Goal: Information Seeking & Learning: Find contact information

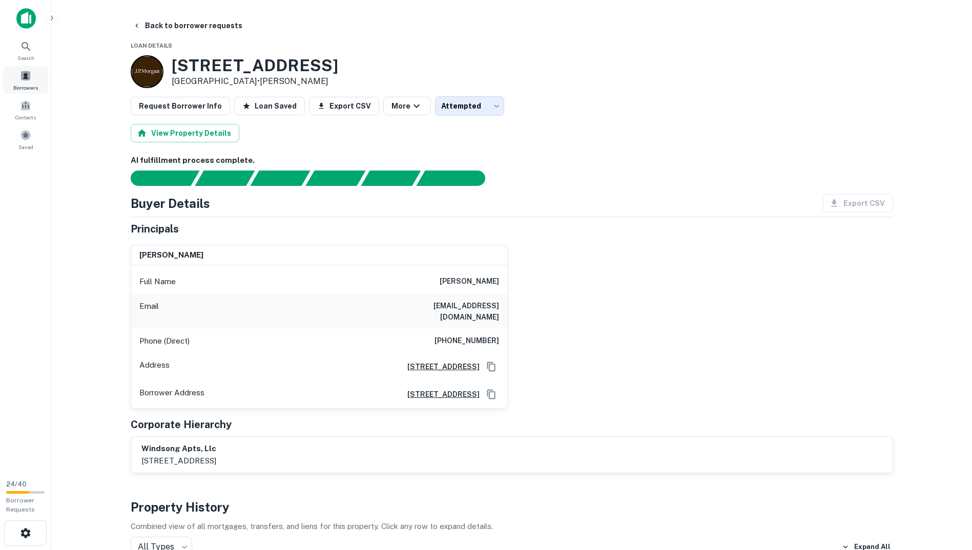
click at [16, 85] on span "Borrowers" at bounding box center [25, 87] width 25 height 8
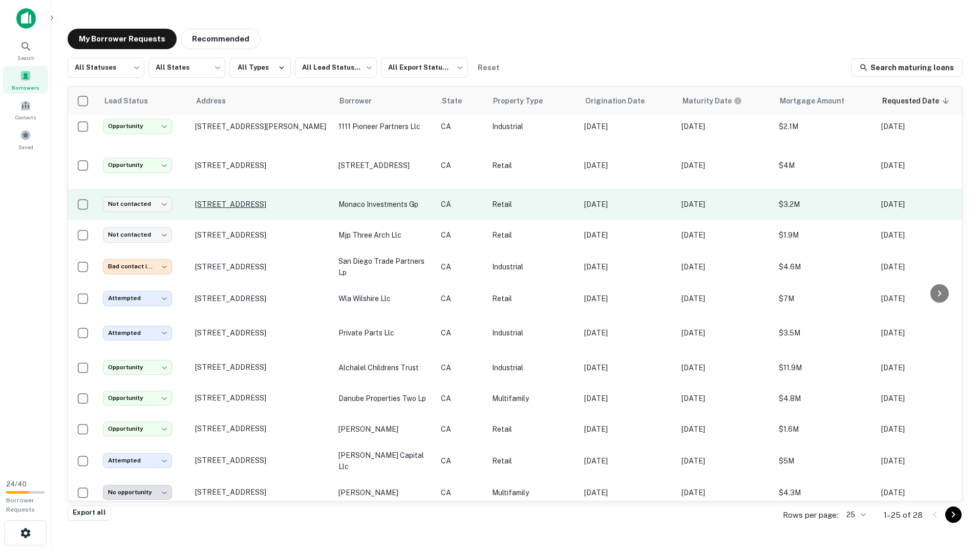
click at [213, 200] on p "[STREET_ADDRESS]" at bounding box center [261, 204] width 133 height 9
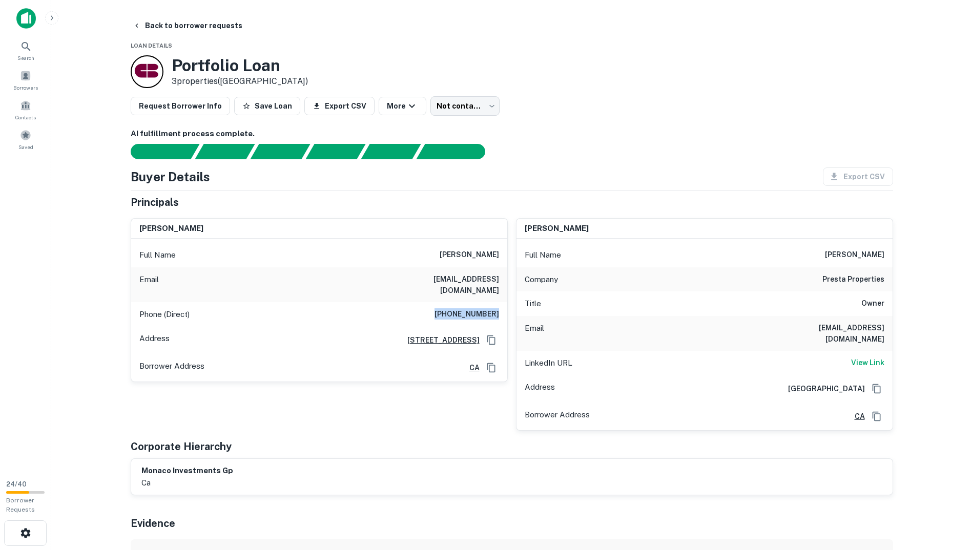
drag, startPoint x: 445, startPoint y: 302, endPoint x: 498, endPoint y: 304, distance: 53.3
click at [498, 308] on h6 "[PHONE_NUMBER]" at bounding box center [466, 314] width 65 height 12
drag, startPoint x: 877, startPoint y: 325, endPoint x: 907, endPoint y: 317, distance: 30.7
click at [907, 317] on main "Back to borrower requests Loan Details Portfolio Loan 3 properties ([GEOGRAPHIC…" at bounding box center [511, 275] width 920 height 550
drag, startPoint x: 907, startPoint y: 317, endPoint x: 914, endPoint y: 351, distance: 34.6
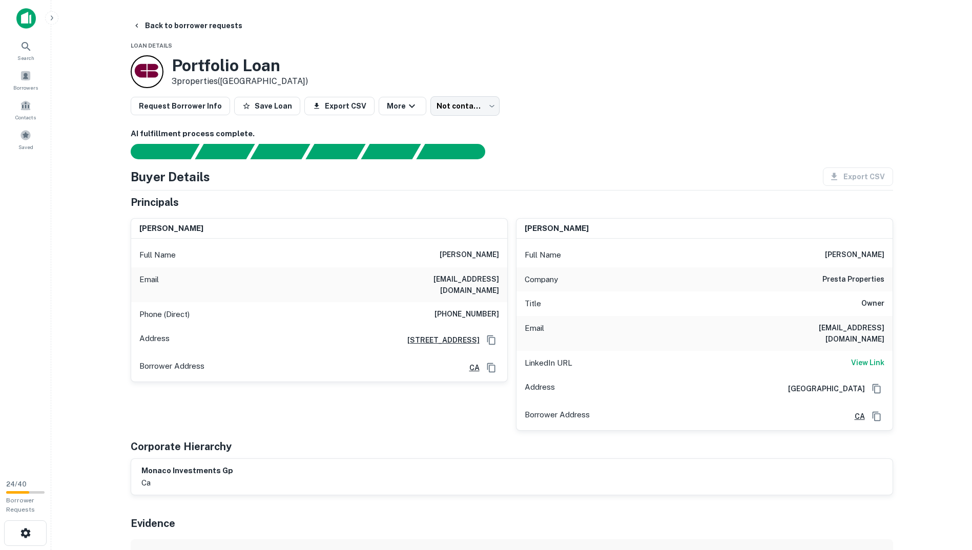
click at [914, 350] on main "Back to borrower requests Loan Details Portfolio Loan 3 properties ([GEOGRAPHIC…" at bounding box center [511, 275] width 920 height 550
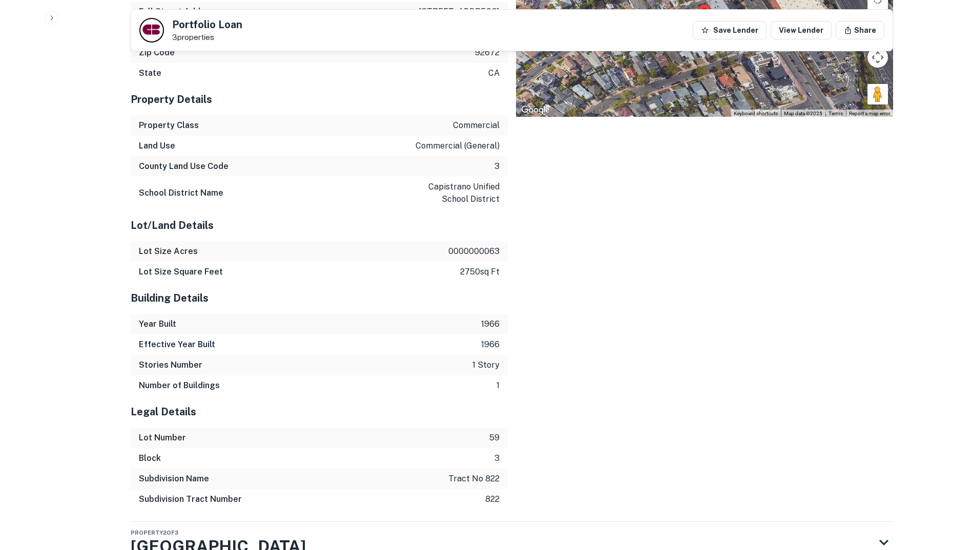
scroll to position [1356, 0]
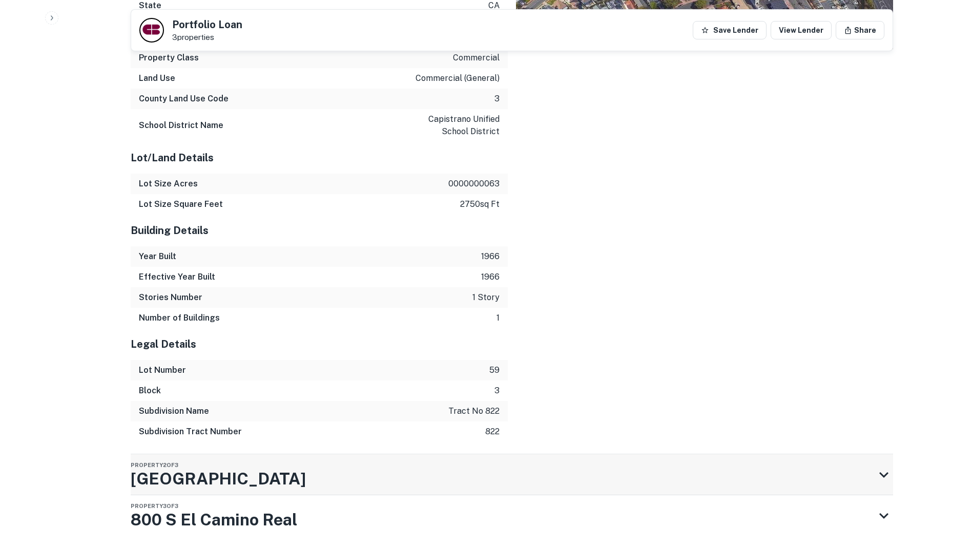
click at [317, 454] on div "Property 2 of [GEOGRAPHIC_DATA][STREET_ADDRESS]" at bounding box center [503, 474] width 744 height 41
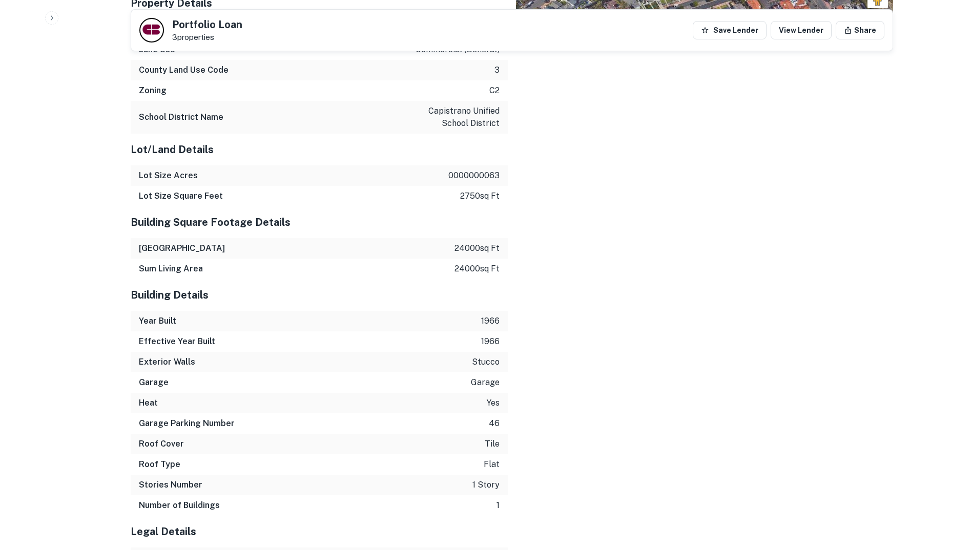
scroll to position [2198, 0]
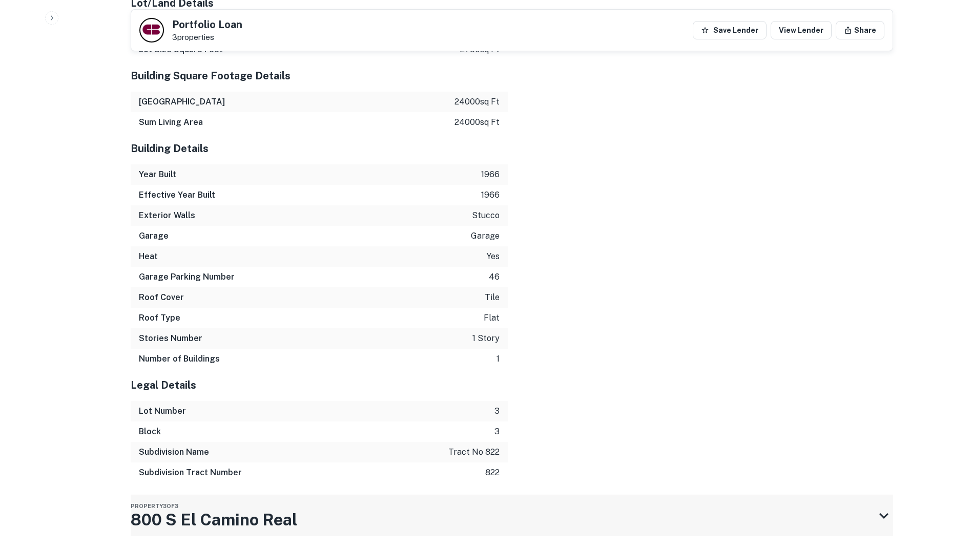
click at [278, 508] on h3 "800 S El Camino Real" at bounding box center [214, 520] width 166 height 25
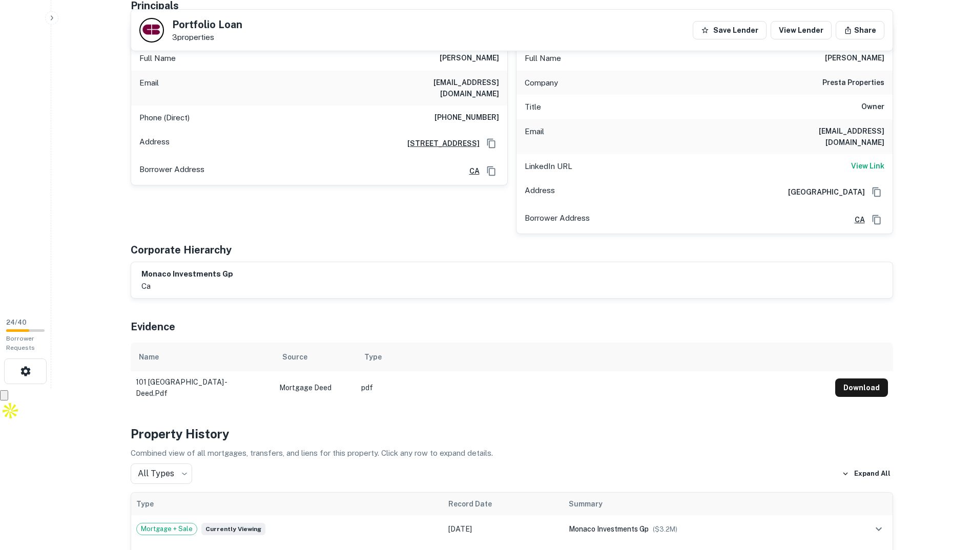
scroll to position [0, 0]
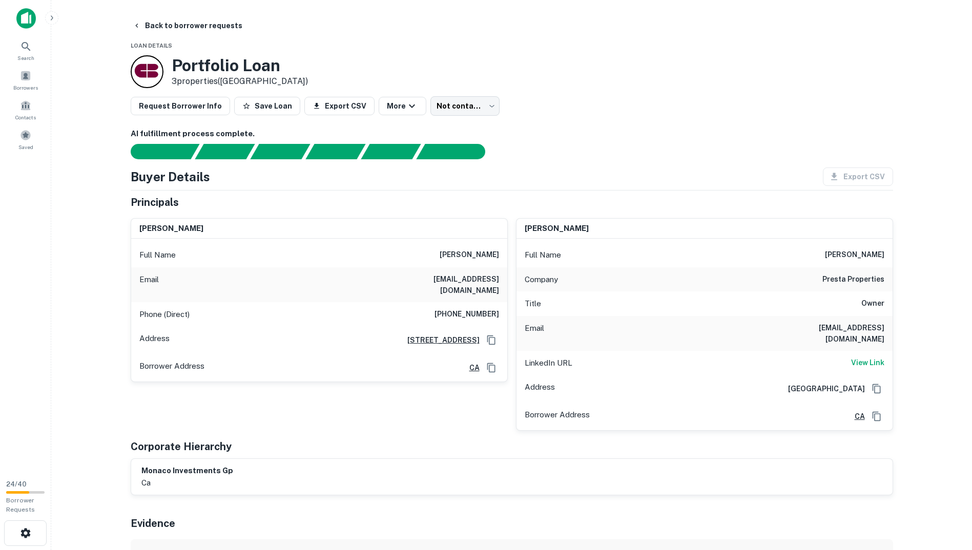
drag, startPoint x: 302, startPoint y: 407, endPoint x: 282, endPoint y: 263, distance: 145.3
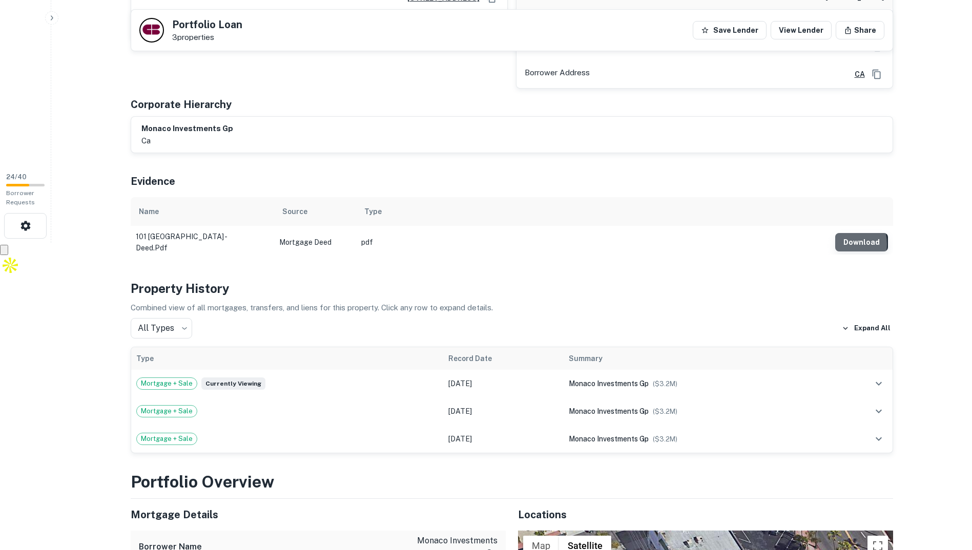
click at [842, 233] on button "Download" at bounding box center [861, 242] width 53 height 18
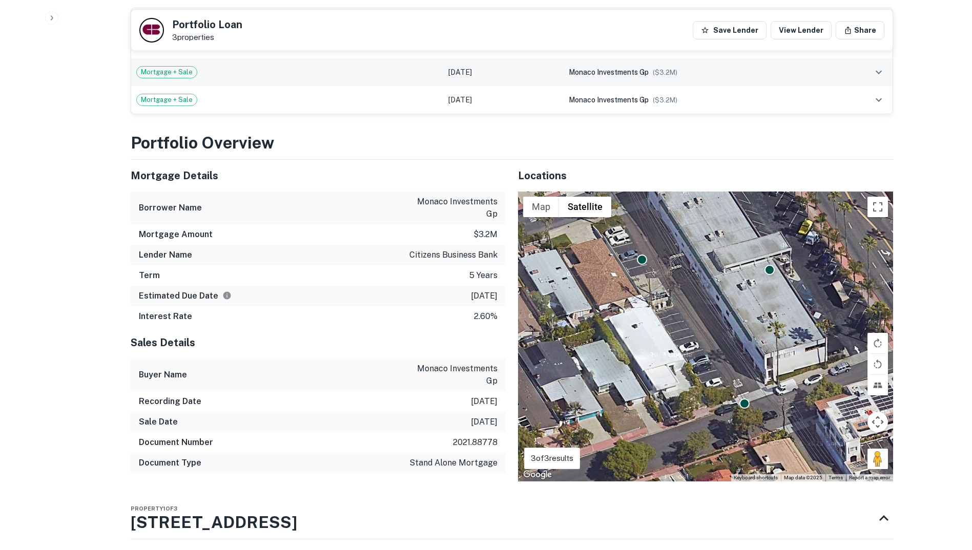
scroll to position [717, 0]
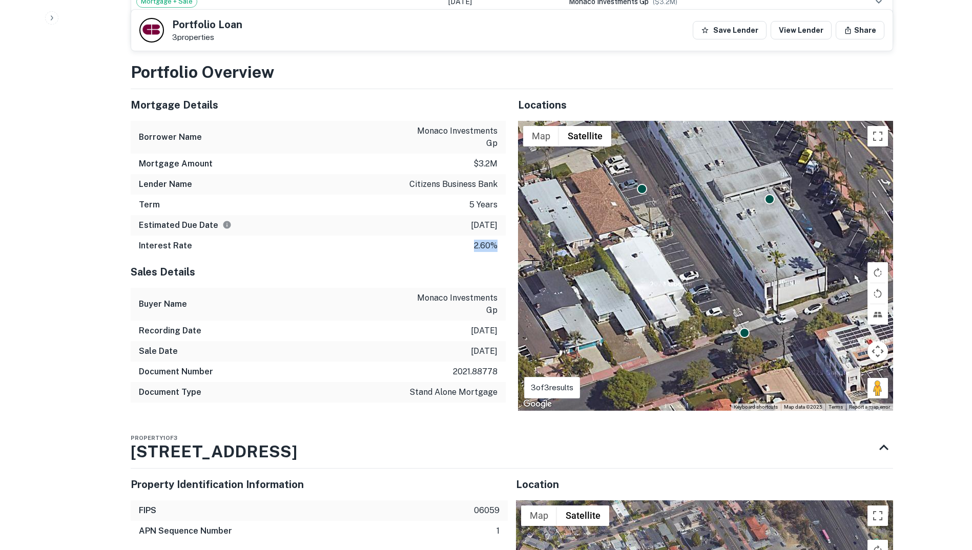
drag, startPoint x: 451, startPoint y: 215, endPoint x: 502, endPoint y: 214, distance: 51.7
click at [502, 236] on div "Interest Rate 2.60%" at bounding box center [318, 246] width 375 height 20
drag, startPoint x: 502, startPoint y: 214, endPoint x: 480, endPoint y: 256, distance: 47.2
click at [480, 264] on h5 "Sales Details" at bounding box center [318, 271] width 375 height 15
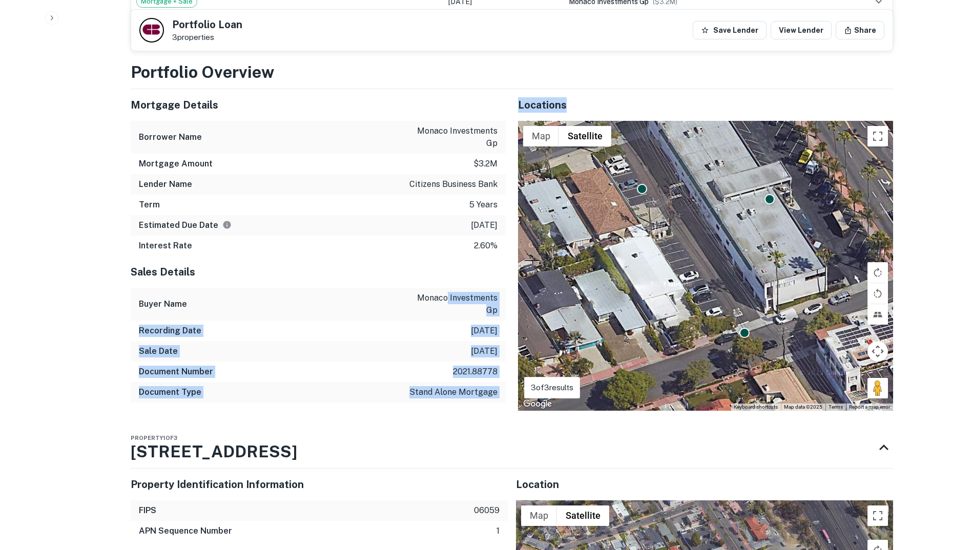
drag, startPoint x: 435, startPoint y: 276, endPoint x: 518, endPoint y: 272, distance: 83.0
click at [518, 272] on div "Mortgage Details Borrower Name monaco investments gp Mortgage Amount $3.2m Lend…" at bounding box center [505, 250] width 774 height 322
drag, startPoint x: 518, startPoint y: 272, endPoint x: 466, endPoint y: 289, distance: 54.3
click at [466, 321] on div "Recording Date [DATE]" at bounding box center [318, 331] width 375 height 20
click at [471, 325] on p "[DATE]" at bounding box center [484, 331] width 27 height 12
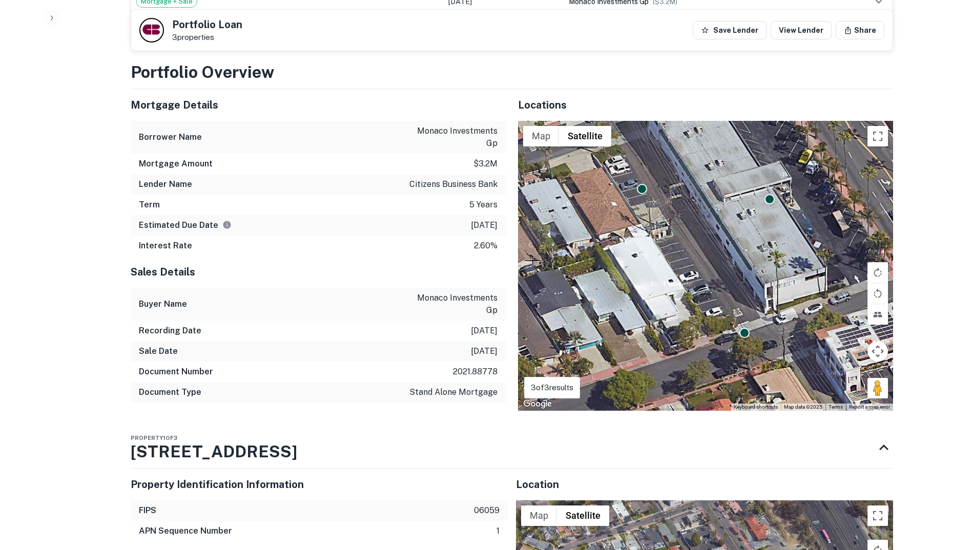
click at [461, 386] on p "stand alone mortgage" at bounding box center [453, 392] width 88 height 12
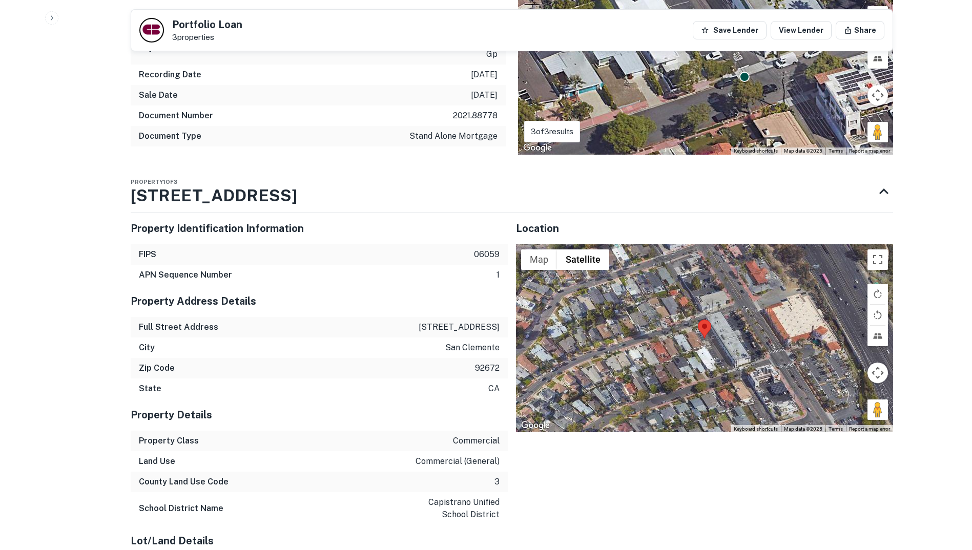
scroll to position [615, 0]
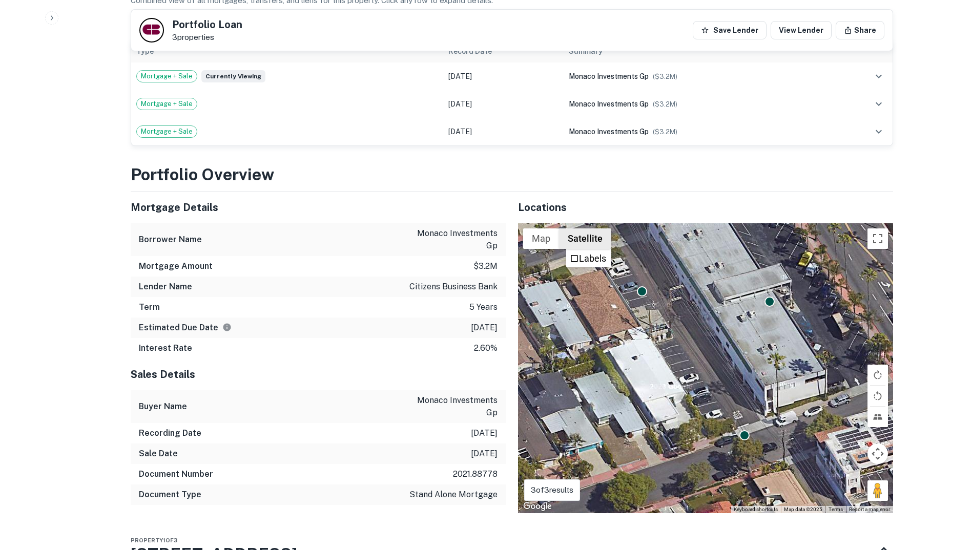
click at [563, 228] on button "Satellite" at bounding box center [585, 238] width 52 height 20
click at [544, 229] on button "Map" at bounding box center [541, 238] width 36 height 20
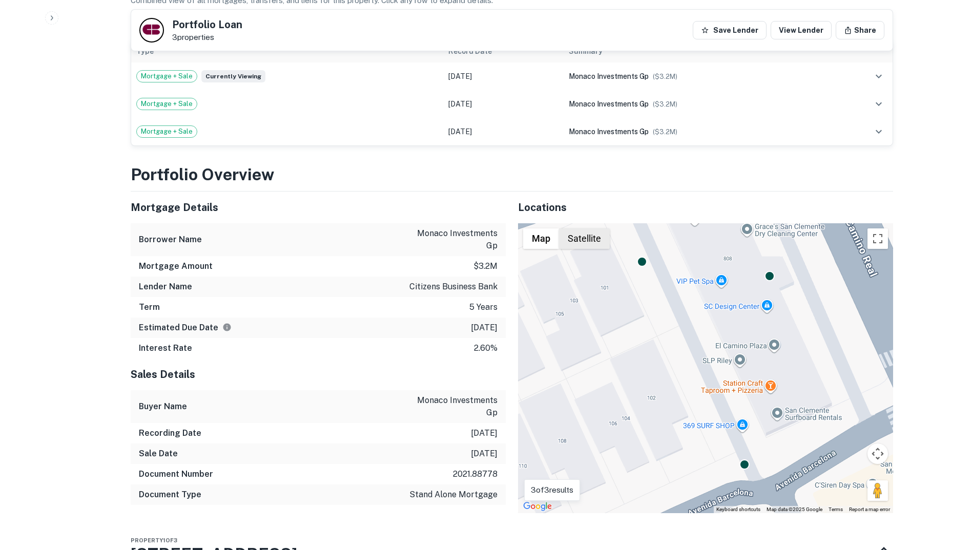
click at [574, 229] on button "Satellite" at bounding box center [584, 238] width 51 height 20
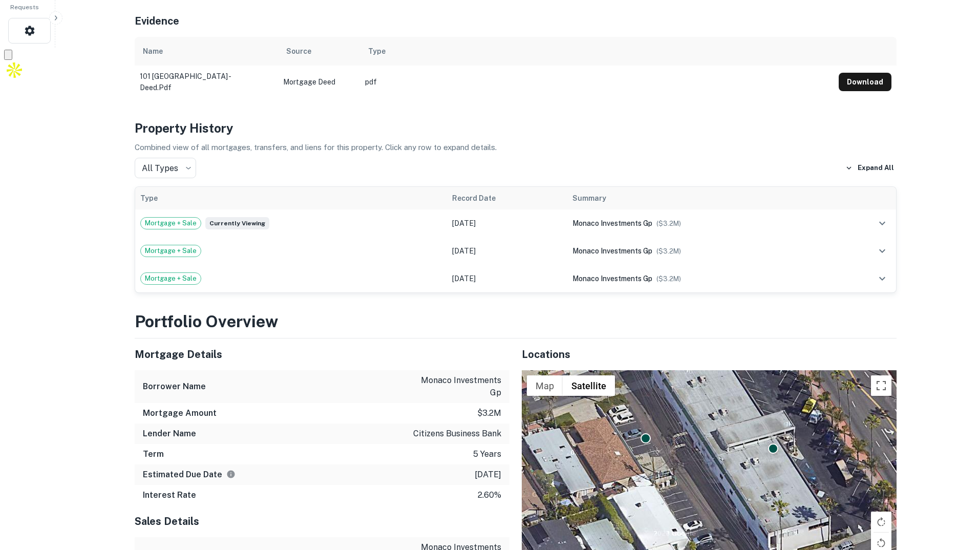
scroll to position [0, 0]
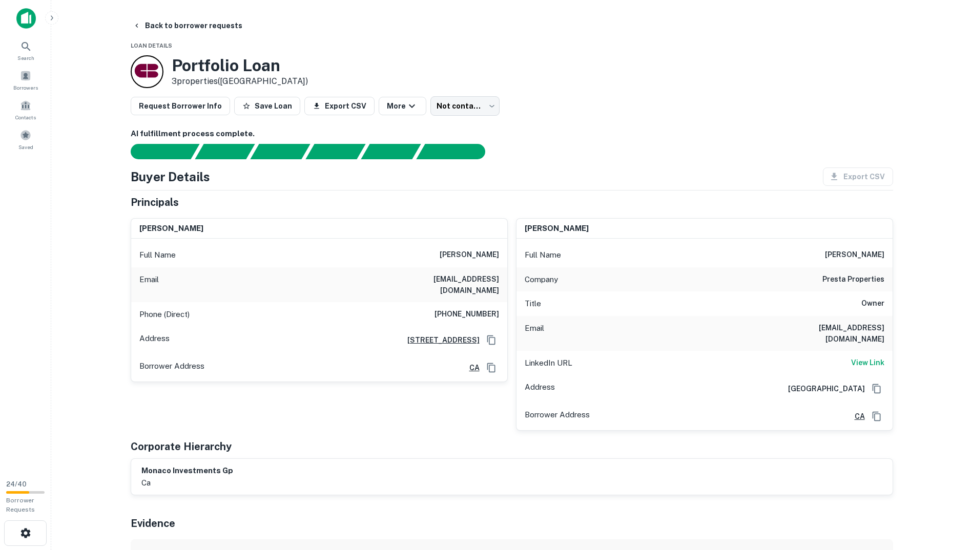
drag, startPoint x: 209, startPoint y: 221, endPoint x: 196, endPoint y: 57, distance: 164.4
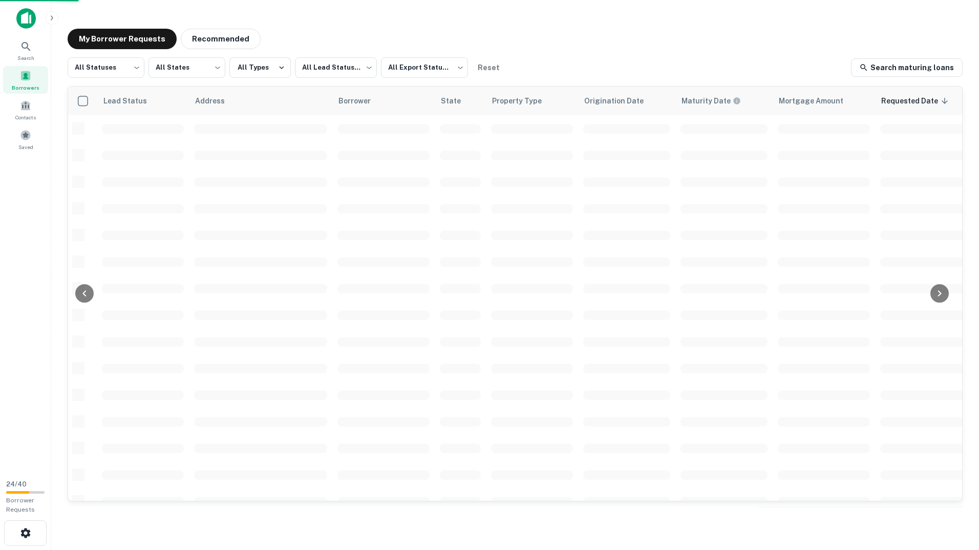
scroll to position [4, 0]
